Goal: Task Accomplishment & Management: Use online tool/utility

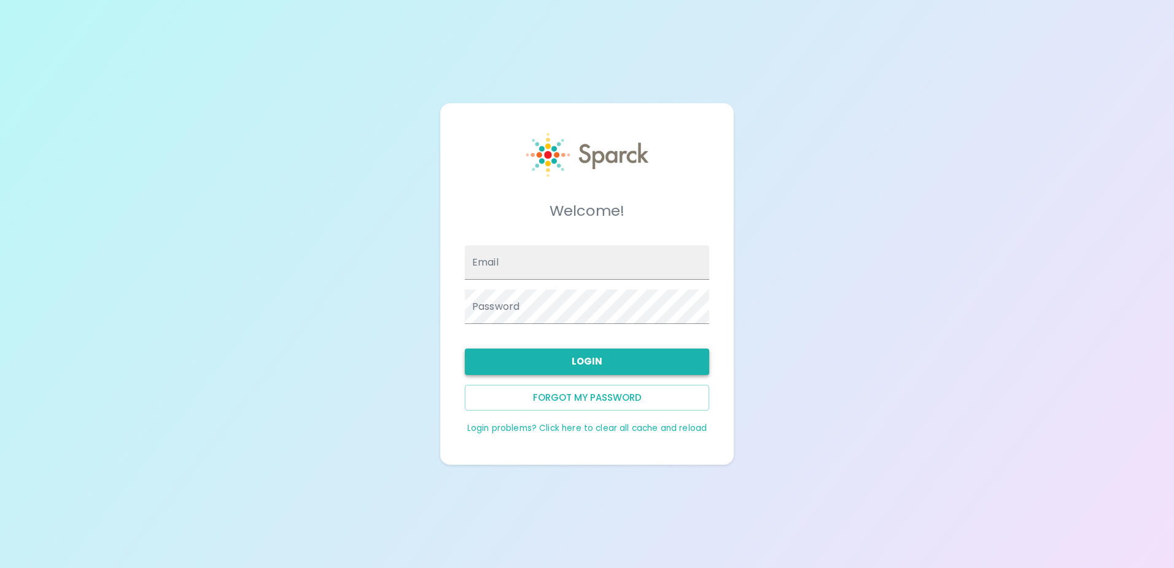
type input "[EMAIL_ADDRESS][DOMAIN_NAME]"
click at [623, 359] on button "Login" at bounding box center [587, 361] width 244 height 26
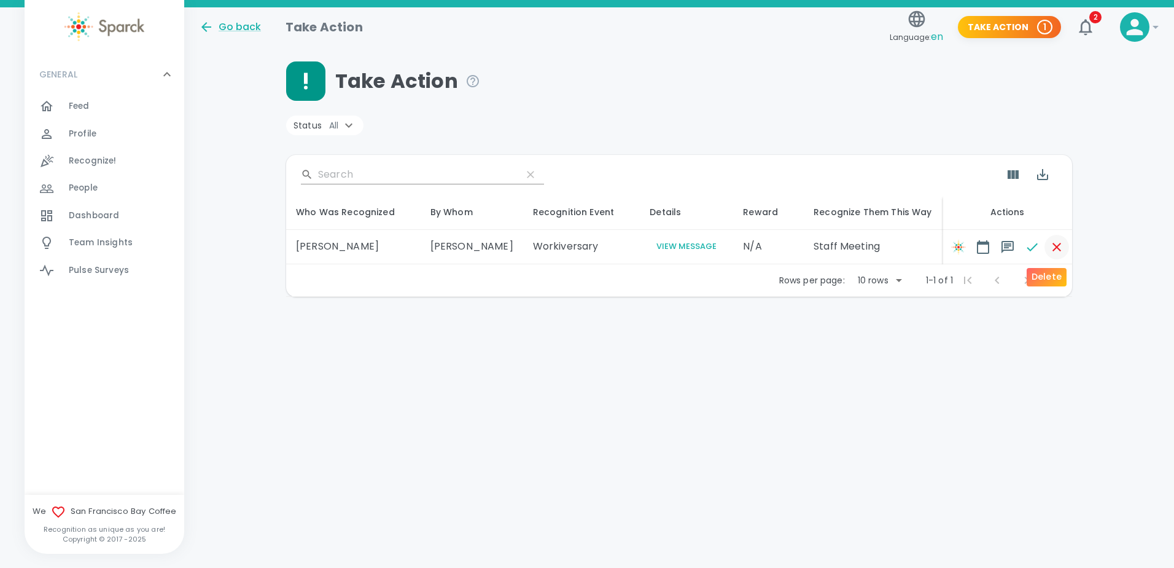
click at [1050, 249] on icon "button" at bounding box center [1057, 247] width 15 height 15
click at [822, 83] on div "Take Action" at bounding box center [679, 80] width 786 height 39
